Goal: Check status: Check status

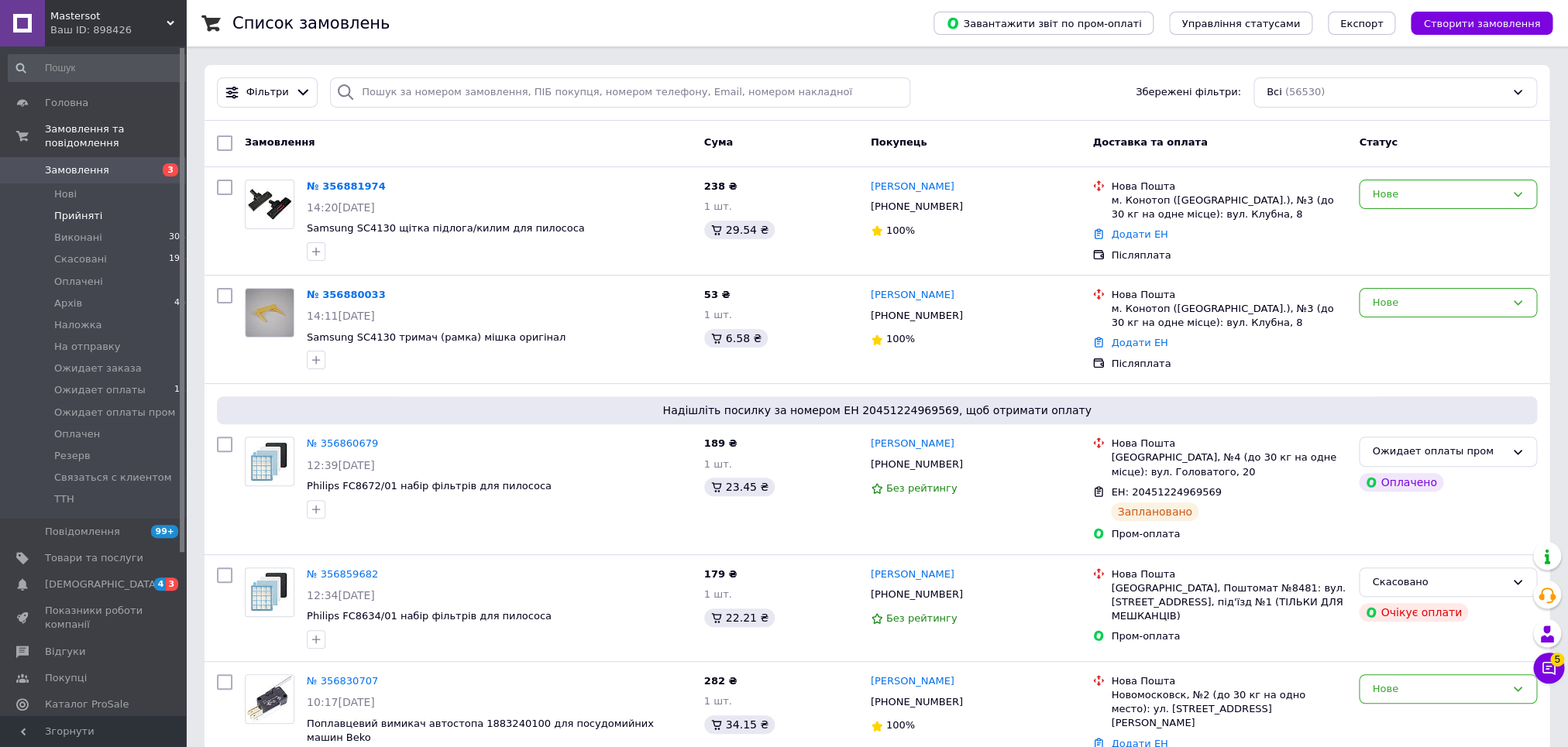
click at [67, 205] on li "Прийняті 0" at bounding box center [102, 216] width 205 height 22
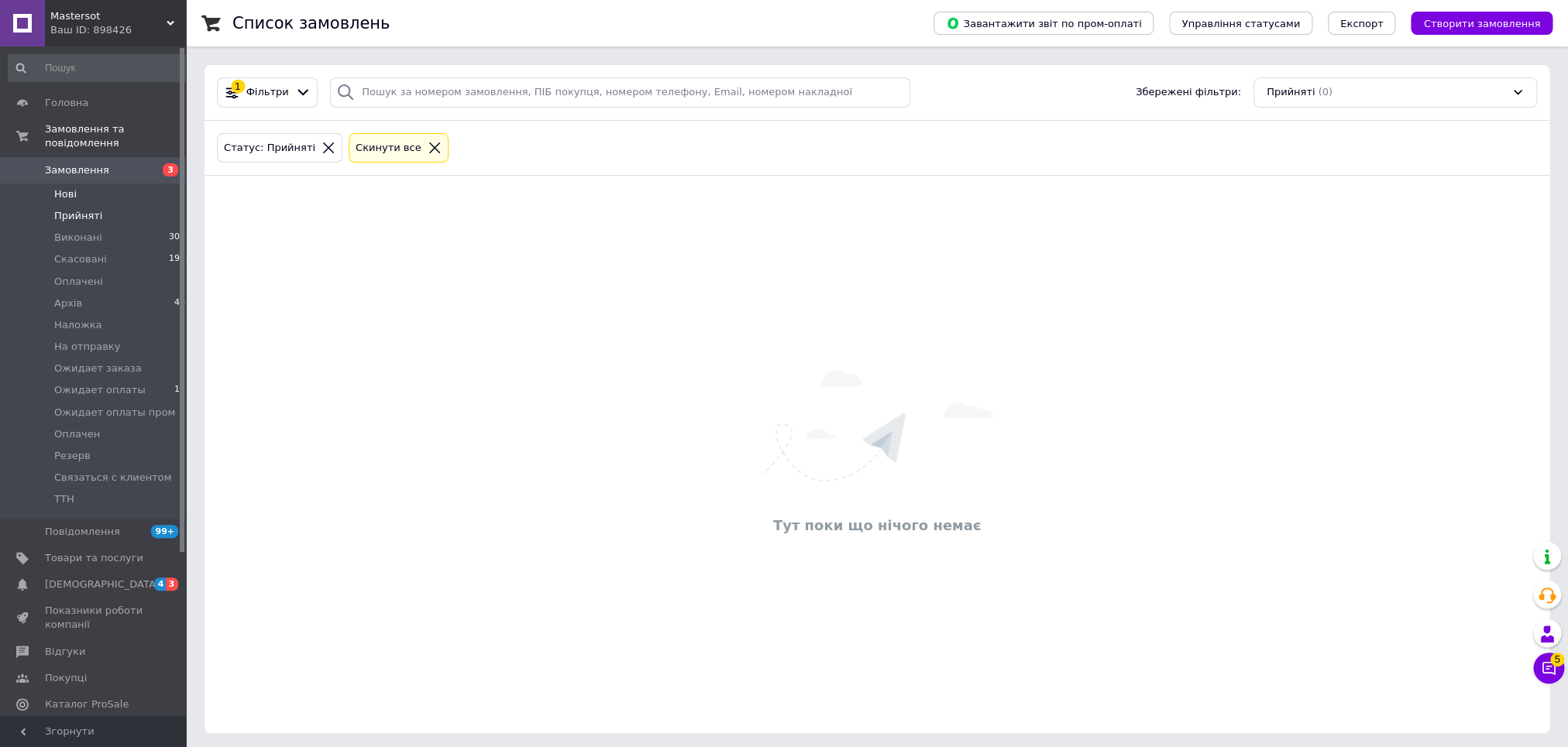
click at [67, 188] on span "Нові" at bounding box center [66, 194] width 22 height 14
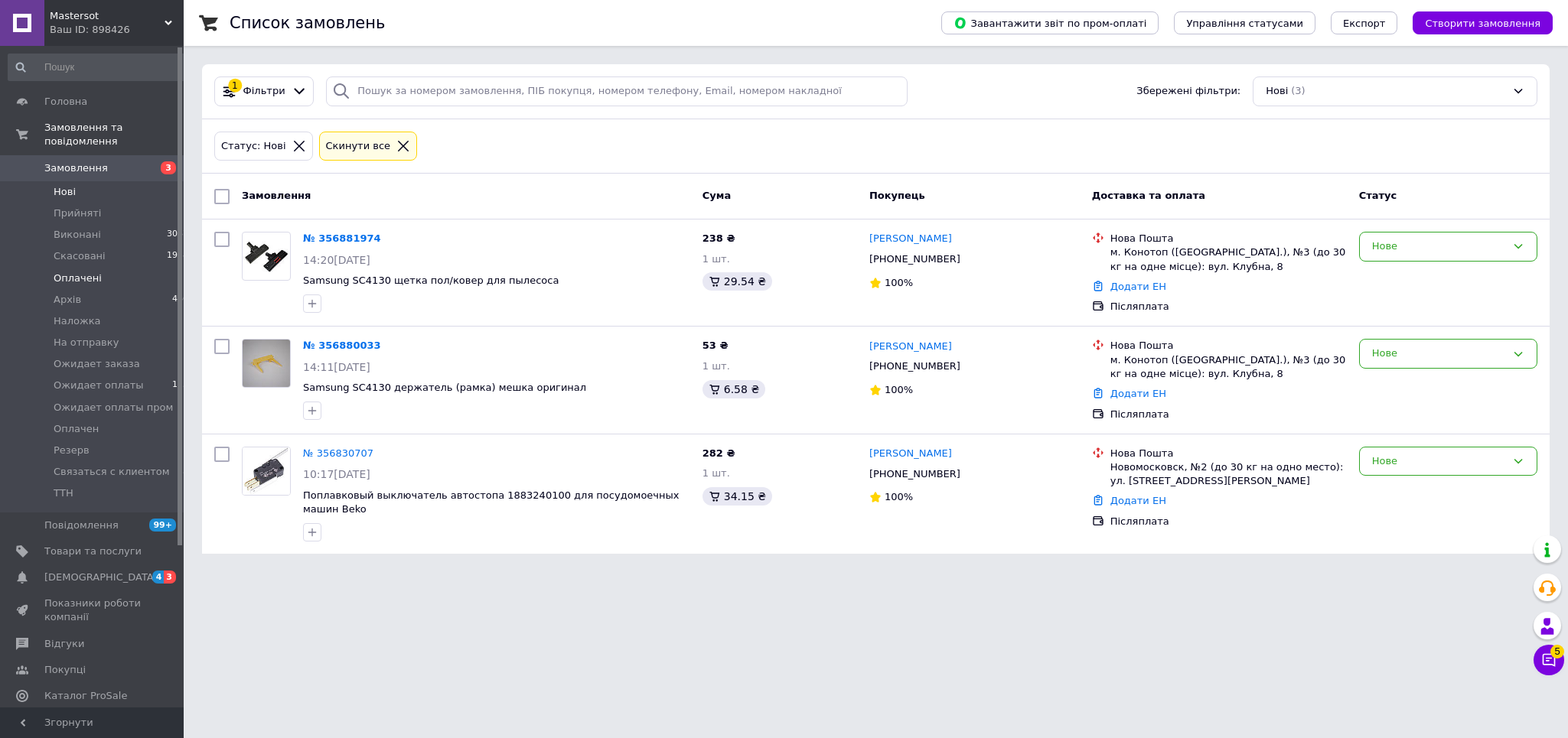
click at [116, 268] on li "Оплачені 0" at bounding box center [101, 278] width 203 height 21
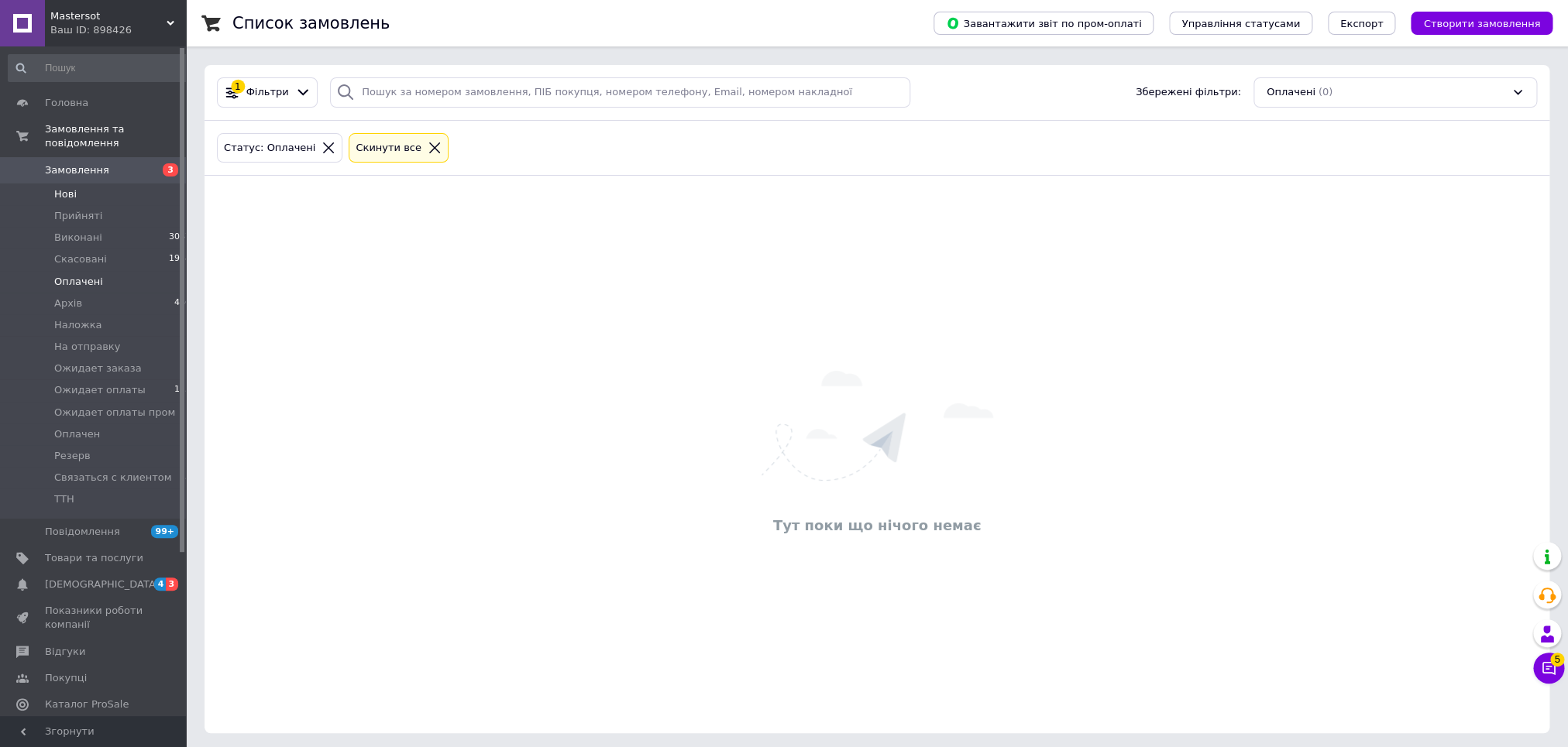
click at [101, 184] on li "Нові 3" at bounding box center [102, 194] width 205 height 22
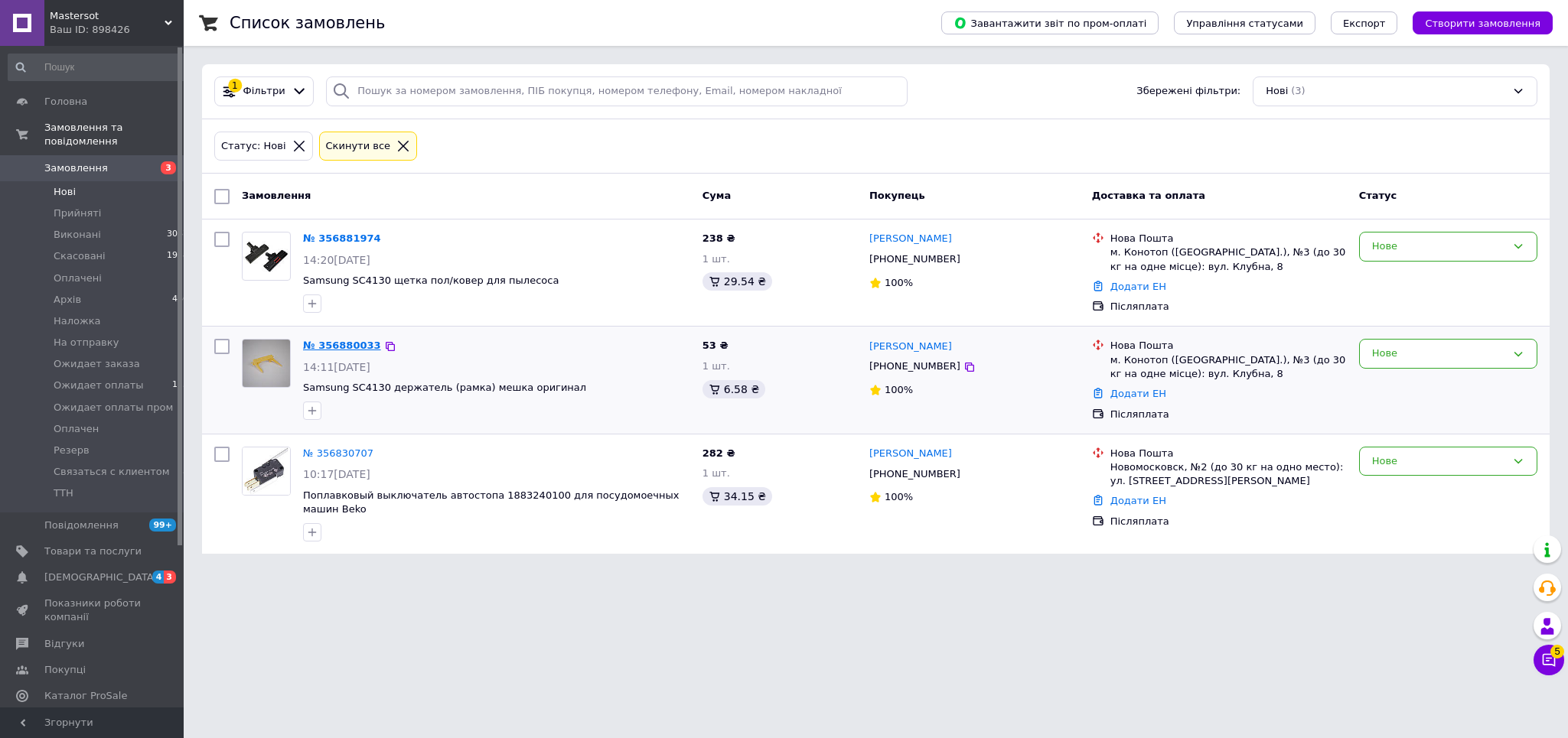
click at [343, 348] on link "№ 356880033" at bounding box center [342, 345] width 78 height 12
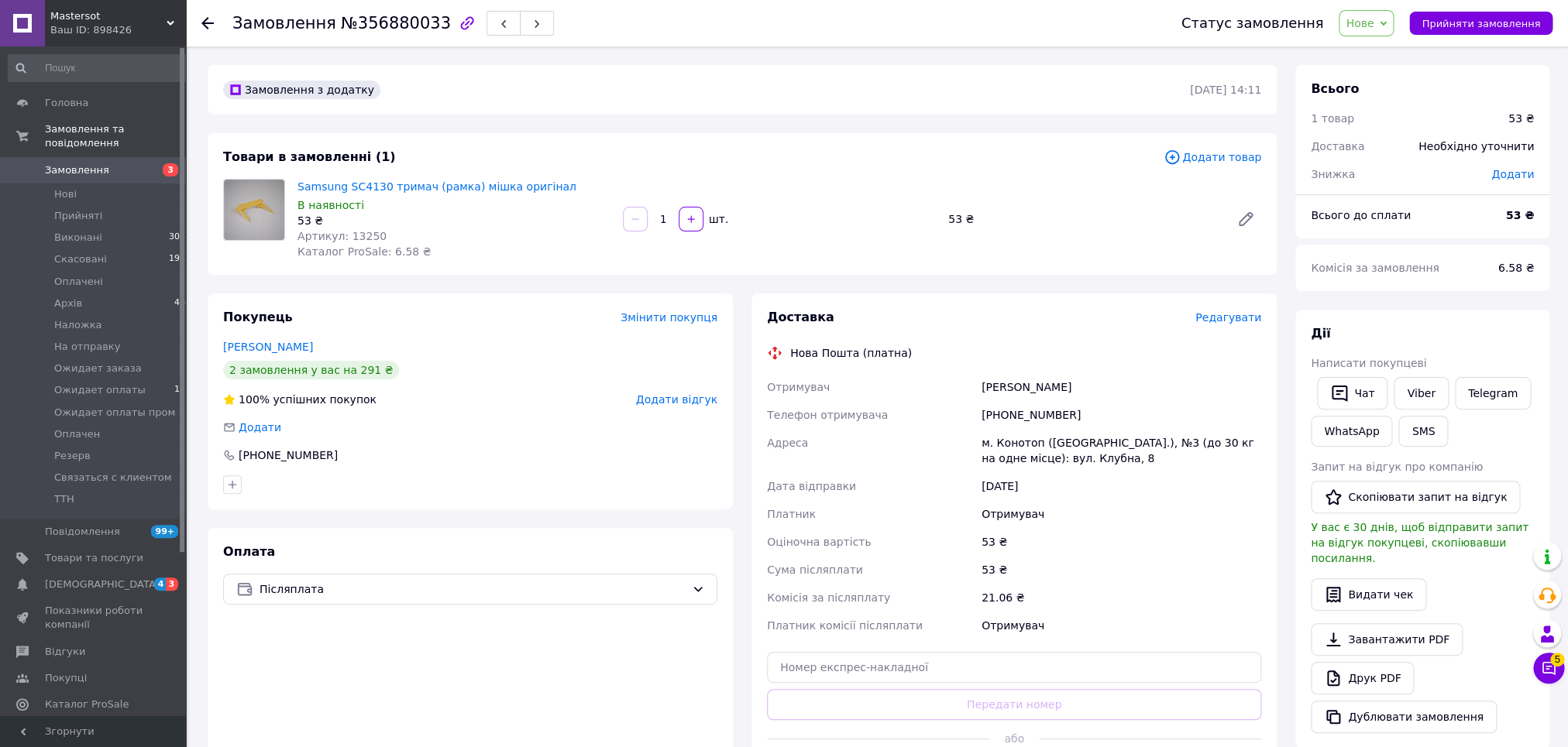
click at [204, 23] on use at bounding box center [208, 23] width 13 height 13
